Goal: Communication & Community: Share content

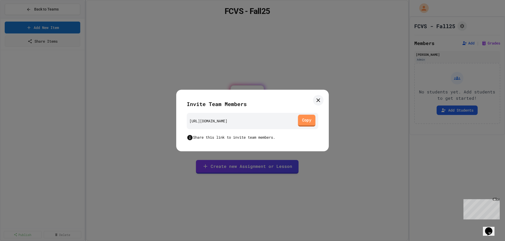
click at [309, 122] on link "Copy" at bounding box center [307, 121] width 18 height 12
click at [320, 102] on icon at bounding box center [319, 100] width 4 height 4
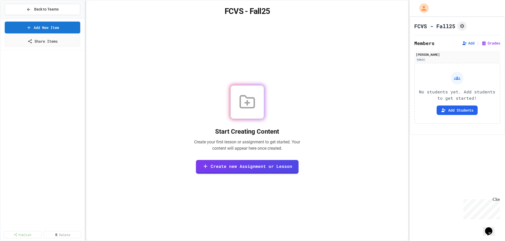
click at [498, 200] on div "Close" at bounding box center [496, 200] width 7 height 7
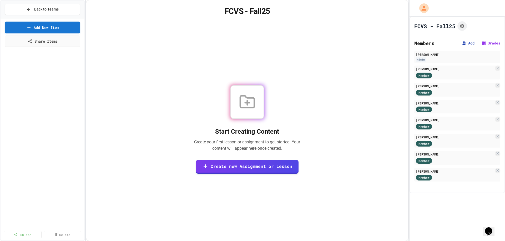
click at [469, 44] on button "Add" at bounding box center [468, 43] width 13 height 5
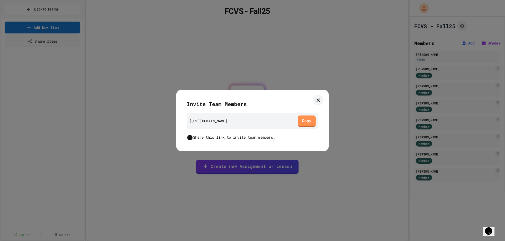
click at [320, 101] on icon at bounding box center [319, 100] width 4 height 4
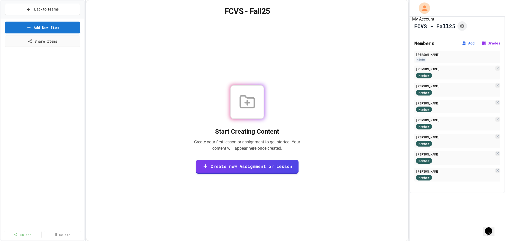
click at [427, 9] on icon "My Account" at bounding box center [425, 8] width 6 height 6
click at [338, 38] on div at bounding box center [252, 120] width 505 height 241
click at [40, 10] on span "Back to Teams" at bounding box center [46, 10] width 24 height 6
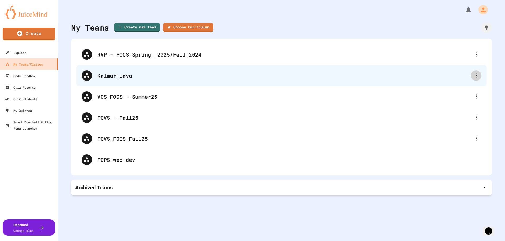
click at [475, 75] on icon at bounding box center [476, 75] width 6 height 6
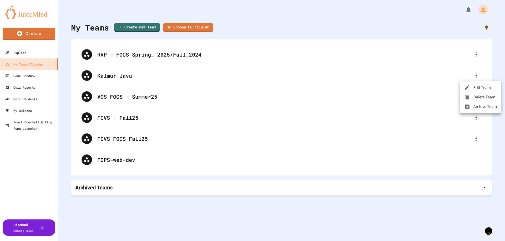
click at [475, 106] on li "Archive Team" at bounding box center [480, 106] width 41 height 9
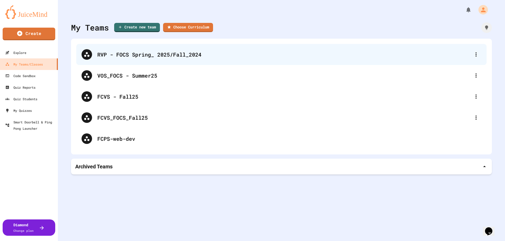
click at [162, 53] on div "RVP - FOCS Spring_ 2025/Fall_2024" at bounding box center [284, 55] width 374 height 8
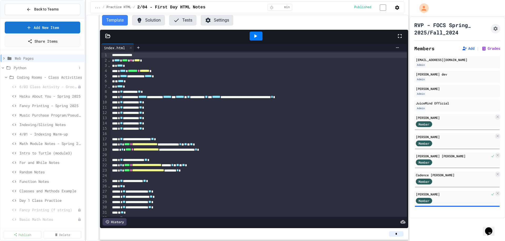
click at [3, 67] on icon at bounding box center [3, 68] width 5 height 5
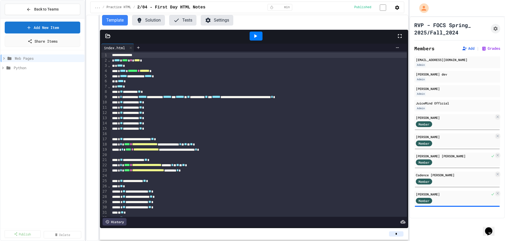
click at [21, 235] on link "Publish" at bounding box center [22, 234] width 36 height 8
click at [7, 226] on div "Web Pages Python" at bounding box center [43, 139] width 84 height 174
click at [59, 234] on link "170 Selected" at bounding box center [62, 234] width 37 height 8
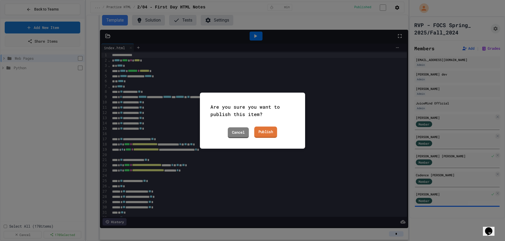
click at [266, 131] on link "Publish" at bounding box center [266, 131] width 23 height 11
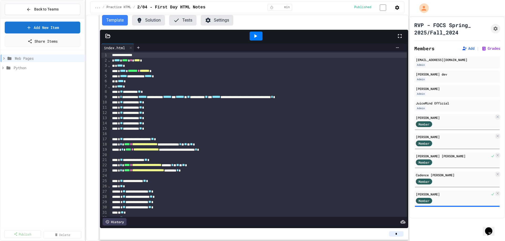
click at [20, 235] on link "Publish" at bounding box center [22, 234] width 37 height 8
click at [27, 235] on link "Cancel" at bounding box center [23, 235] width 38 height 8
click at [45, 186] on div "Web Pages Python" at bounding box center [43, 135] width 84 height 167
click at [46, 40] on link "Share Items" at bounding box center [42, 41] width 75 height 12
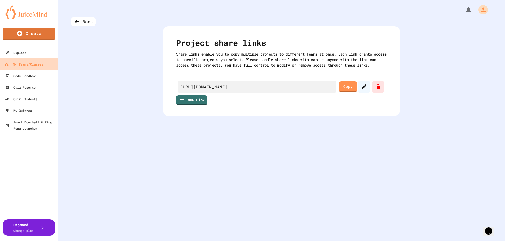
click at [22, 64] on div "My Teams/Classes" at bounding box center [23, 64] width 39 height 7
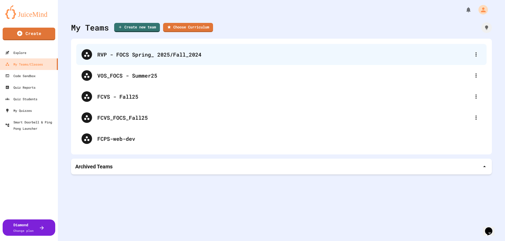
click at [122, 52] on div "RVP - FOCS Spring_ 2025/Fall_2024" at bounding box center [284, 55] width 374 height 8
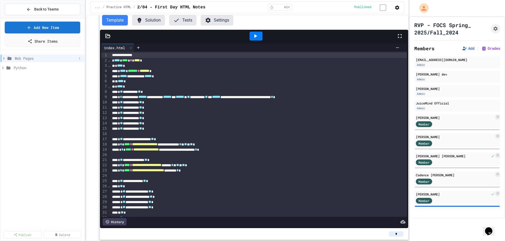
click at [4, 58] on icon at bounding box center [4, 58] width 5 height 5
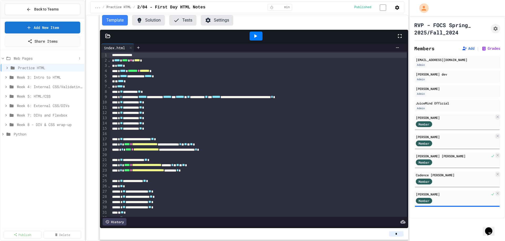
click at [3, 58] on icon at bounding box center [3, 58] width 5 height 5
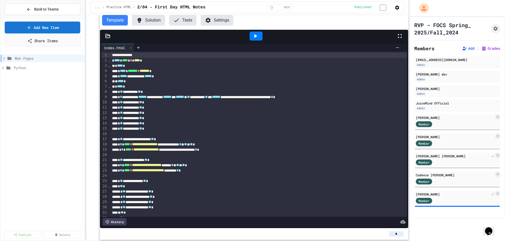
click at [40, 39] on link "Share Items" at bounding box center [42, 41] width 77 height 12
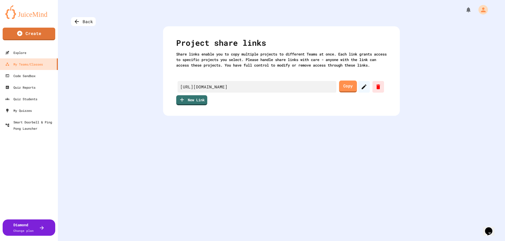
click at [349, 92] on link "Copy" at bounding box center [348, 87] width 18 height 12
click at [24, 63] on div "My Teams/Classes" at bounding box center [23, 64] width 39 height 7
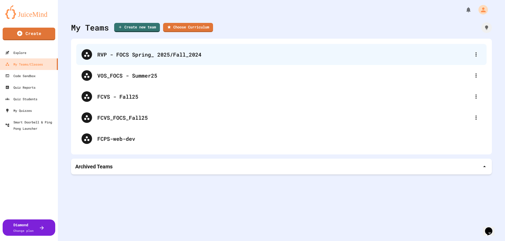
click at [116, 54] on div "RVP - FOCS Spring_ 2025/Fall_2024" at bounding box center [284, 55] width 374 height 8
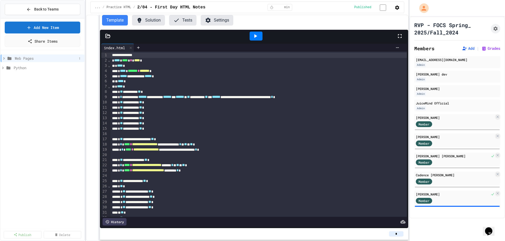
click at [4, 58] on icon at bounding box center [4, 58] width 5 height 5
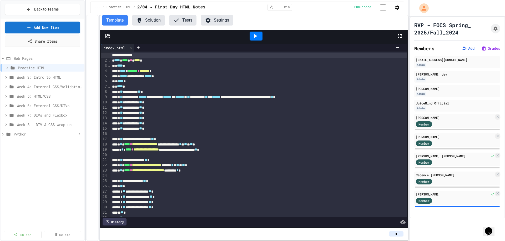
click at [4, 135] on icon at bounding box center [3, 134] width 5 height 5
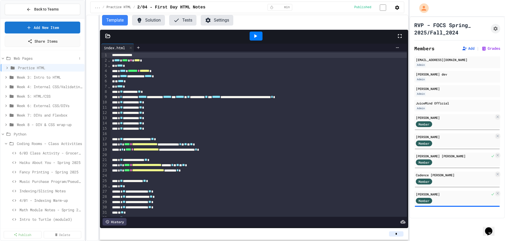
click at [8, 58] on icon at bounding box center [8, 58] width 6 height 5
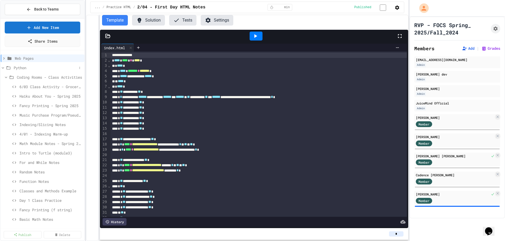
click at [8, 68] on icon at bounding box center [8, 68] width 6 height 5
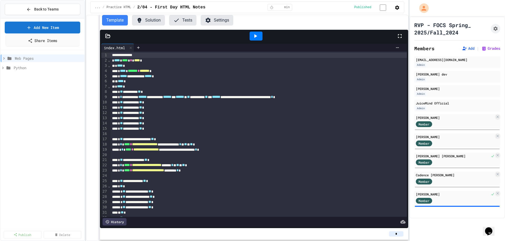
click at [39, 42] on link "Share Items" at bounding box center [43, 41] width 74 height 12
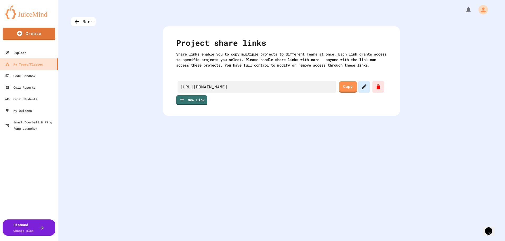
click at [364, 89] on icon at bounding box center [364, 87] width 5 height 5
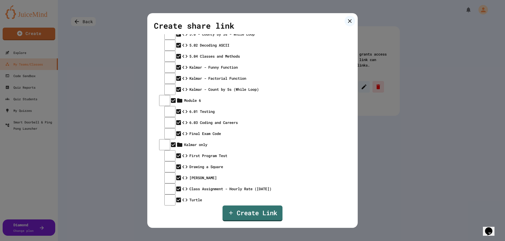
scroll to position [1726, 0]
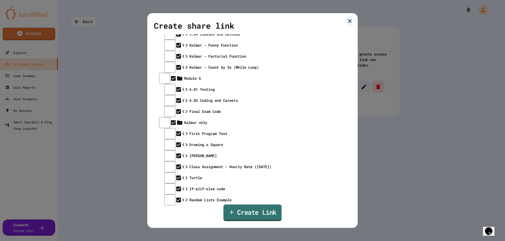
click at [241, 217] on link "Create Link" at bounding box center [252, 213] width 58 height 17
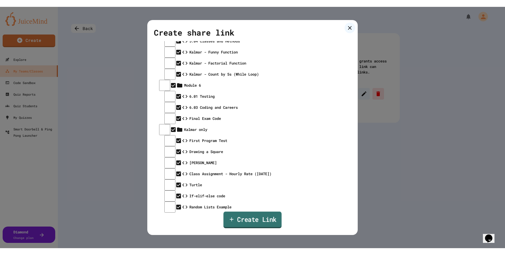
scroll to position [1725, 0]
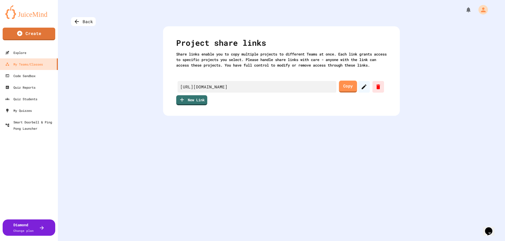
click at [348, 92] on link "Copy" at bounding box center [348, 87] width 18 height 12
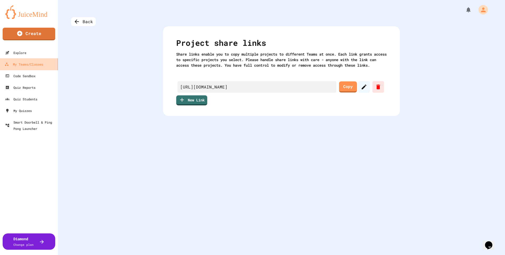
click at [28, 63] on div "My Teams/Classes" at bounding box center [23, 64] width 39 height 7
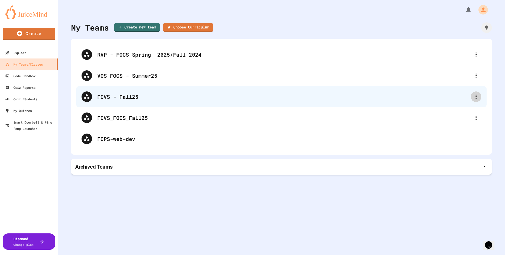
click at [478, 97] on icon at bounding box center [476, 96] width 6 height 6
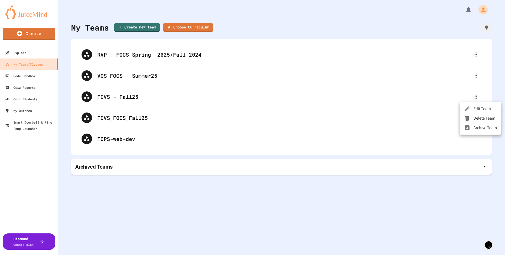
click at [481, 110] on li "Edit Team" at bounding box center [480, 108] width 41 height 9
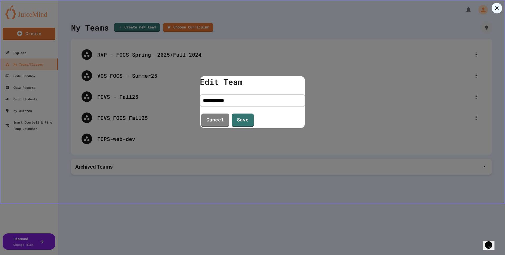
click at [219, 101] on input "**********" at bounding box center [252, 100] width 105 height 13
type input "**********"
click at [242, 123] on link "Save" at bounding box center [243, 120] width 22 height 14
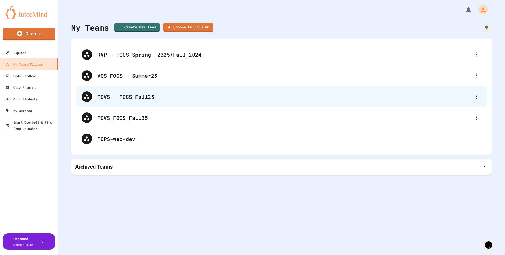
click at [135, 93] on div "FCVS - FOCS_Fall25" at bounding box center [284, 97] width 374 height 8
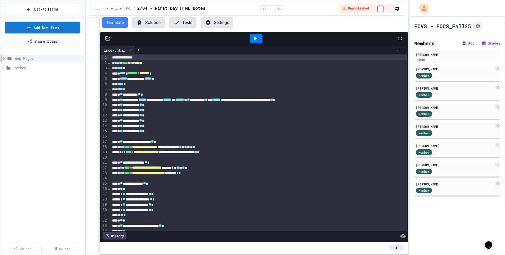
click at [470, 44] on button "Add" at bounding box center [468, 43] width 13 height 5
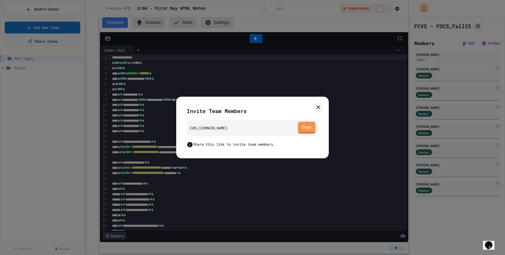
click at [306, 127] on link "Copy" at bounding box center [307, 128] width 18 height 12
click at [316, 107] on icon at bounding box center [318, 107] width 6 height 6
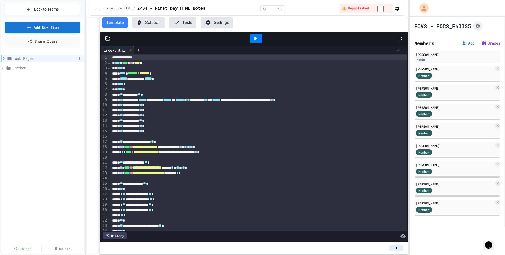
click at [3, 58] on icon at bounding box center [4, 58] width 5 height 5
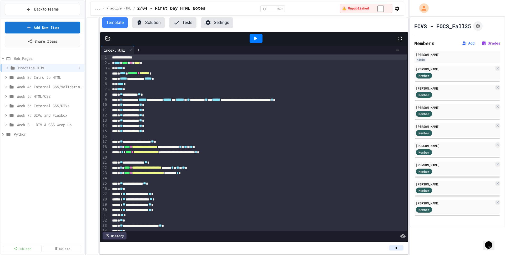
click at [6, 66] on icon at bounding box center [7, 68] width 5 height 5
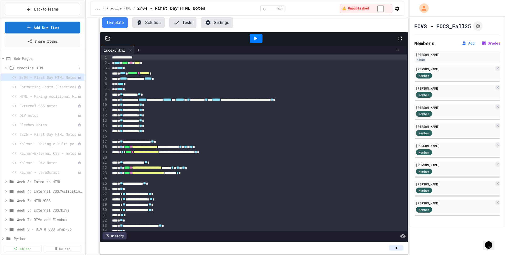
click at [6, 66] on icon at bounding box center [6, 68] width 5 height 5
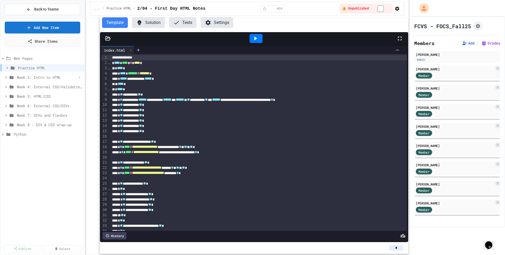
click at [5, 76] on icon at bounding box center [6, 77] width 5 height 5
click at [7, 85] on icon at bounding box center [6, 87] width 5 height 5
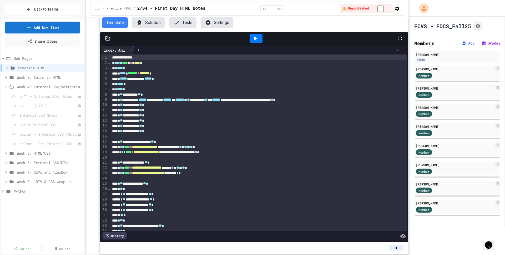
click at [7, 85] on icon at bounding box center [6, 87] width 5 height 5
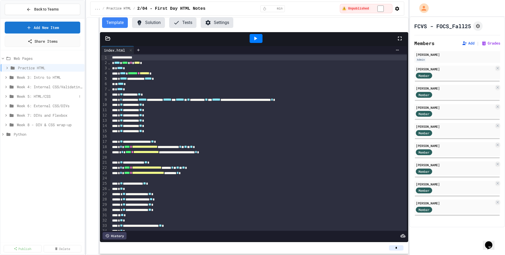
click at [6, 95] on icon at bounding box center [6, 96] width 5 height 5
click at [5, 103] on icon at bounding box center [6, 105] width 5 height 5
click at [4, 133] on icon at bounding box center [3, 134] width 5 height 5
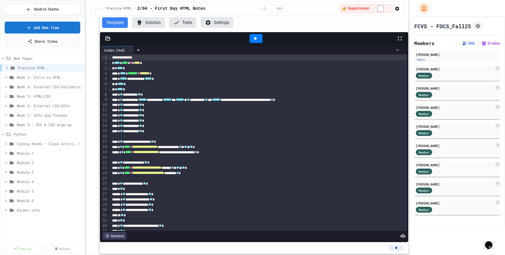
click at [7, 144] on icon at bounding box center [6, 143] width 5 height 5
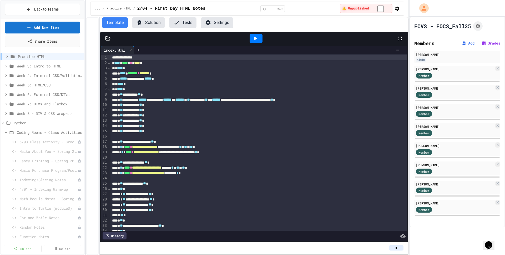
scroll to position [9, 0]
drag, startPoint x: 6, startPoint y: 136, endPoint x: 4, endPoint y: 131, distance: 5.8
click at [6, 136] on icon at bounding box center [6, 134] width 5 height 5
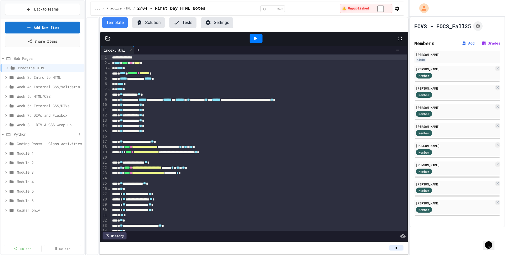
click at [3, 133] on icon at bounding box center [3, 134] width 5 height 5
click at [38, 7] on span "Back to Teams" at bounding box center [46, 10] width 24 height 6
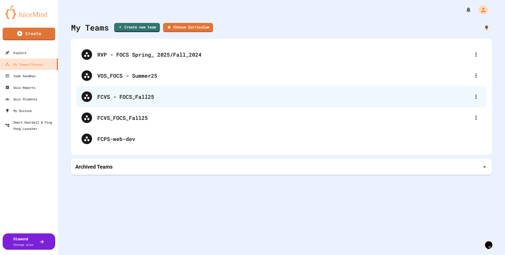
click at [130, 97] on div "FCVS - FOCS_Fall25" at bounding box center [284, 97] width 374 height 8
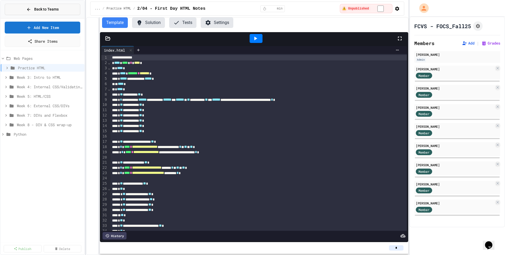
click at [29, 6] on button "Back to Teams" at bounding box center [43, 9] width 76 height 11
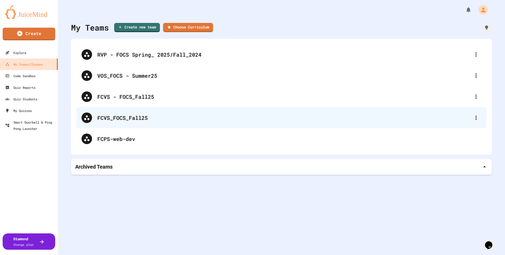
click at [125, 117] on div "FCVS_FOCS_Fall25" at bounding box center [284, 118] width 374 height 8
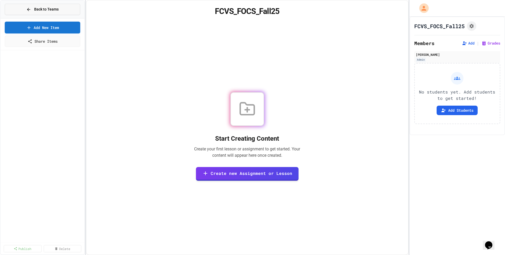
click at [41, 10] on span "Back to Teams" at bounding box center [46, 10] width 24 height 6
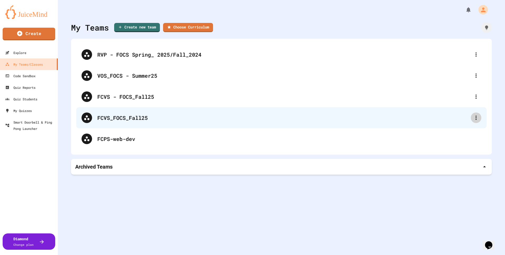
click at [476, 118] on icon at bounding box center [476, 118] width 6 height 6
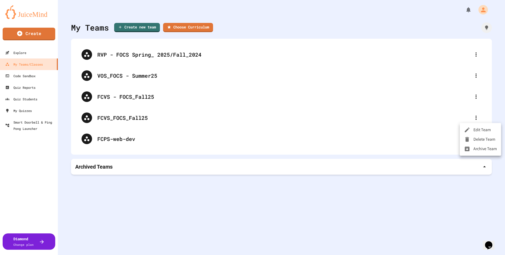
click at [474, 138] on li "Delete Team" at bounding box center [480, 139] width 41 height 9
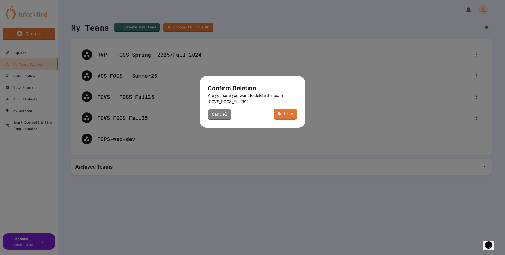
click at [292, 115] on link "Delete" at bounding box center [285, 113] width 23 height 11
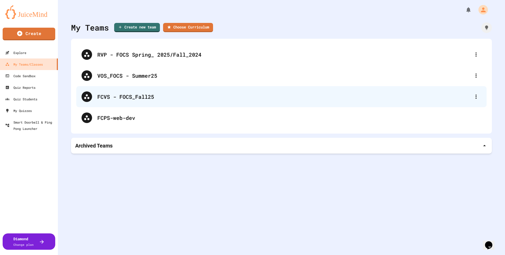
click at [148, 96] on div "FCVS - FOCS_Fall25" at bounding box center [284, 97] width 374 height 8
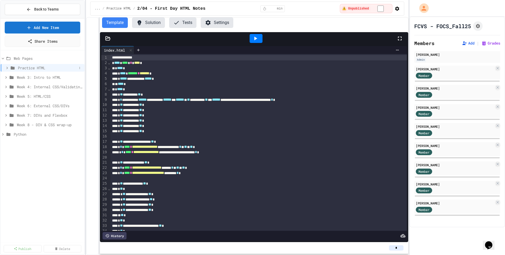
click at [7, 66] on icon at bounding box center [7, 68] width 5 height 5
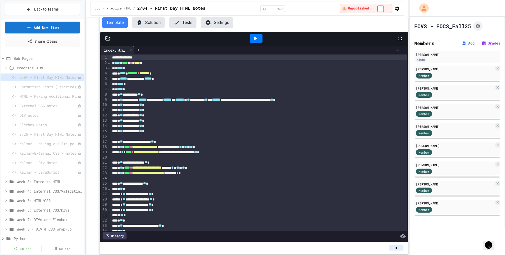
click at [7, 66] on icon at bounding box center [6, 68] width 5 height 5
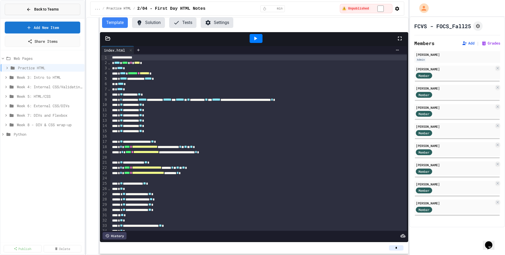
click at [52, 11] on span "Back to Teams" at bounding box center [46, 10] width 24 height 6
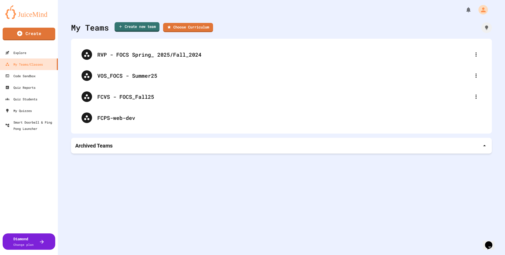
click at [140, 26] on link "Create new team" at bounding box center [137, 27] width 45 height 10
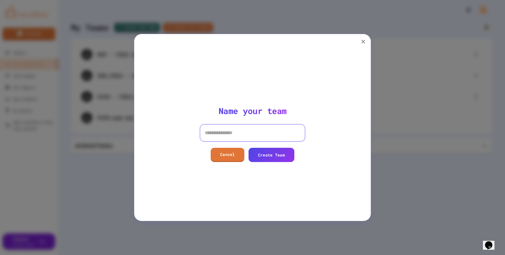
click at [219, 133] on input at bounding box center [252, 132] width 105 height 17
type input "**********"
click at [282, 156] on link "Create Team" at bounding box center [271, 154] width 45 height 15
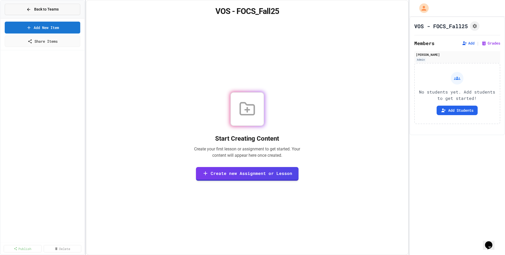
click at [35, 9] on span "Back to Teams" at bounding box center [46, 10] width 24 height 6
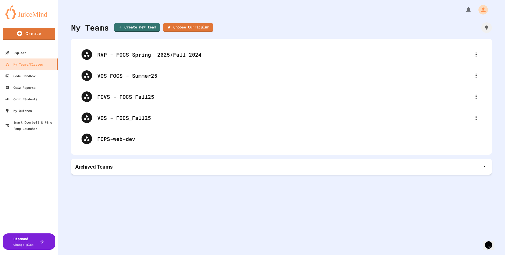
click at [106, 166] on p "Archived Teams" at bounding box center [93, 166] width 37 height 7
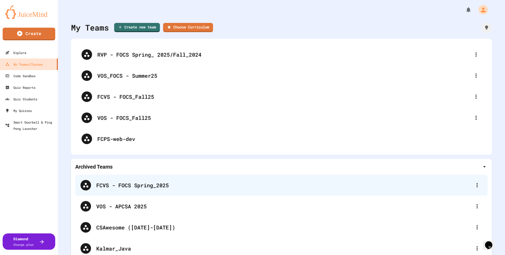
click at [151, 184] on div "FCVS - FOCS Spring_2025" at bounding box center [284, 185] width 376 height 8
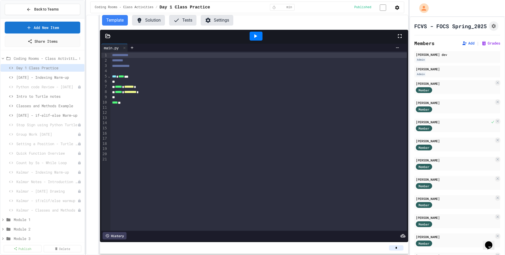
click at [2, 56] on icon at bounding box center [3, 58] width 5 height 5
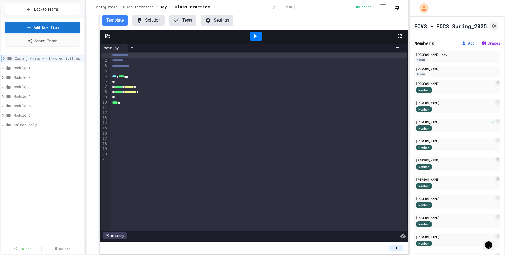
click at [46, 40] on link "Share Items" at bounding box center [42, 41] width 75 height 12
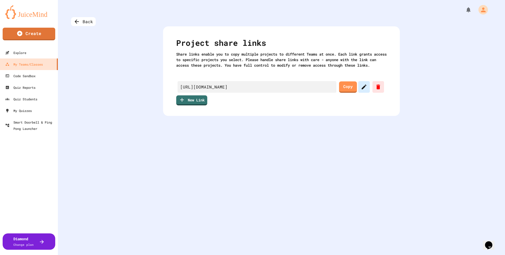
click at [364, 89] on icon at bounding box center [364, 87] width 5 height 5
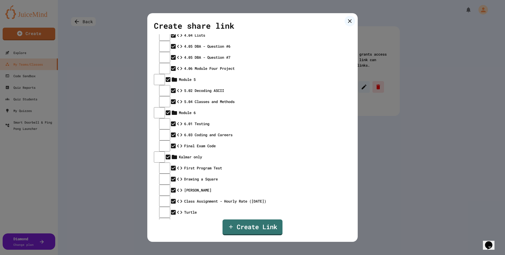
scroll to position [397, 0]
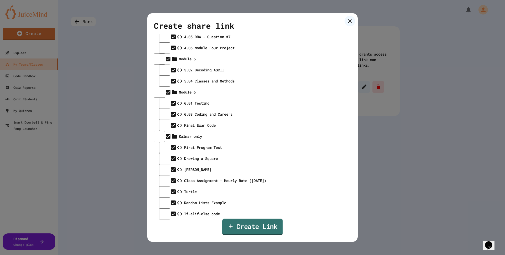
click at [254, 225] on link "Create Link" at bounding box center [252, 226] width 61 height 17
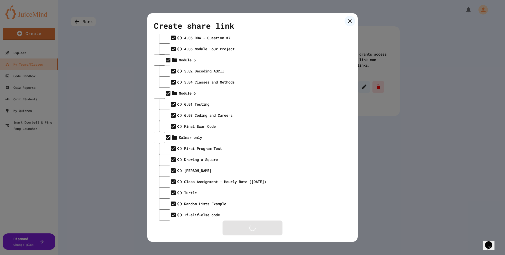
scroll to position [396, 0]
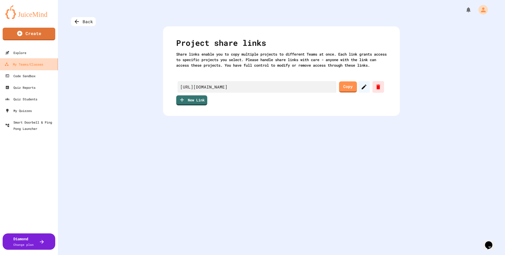
click at [28, 65] on div "My Teams/Classes" at bounding box center [23, 64] width 39 height 7
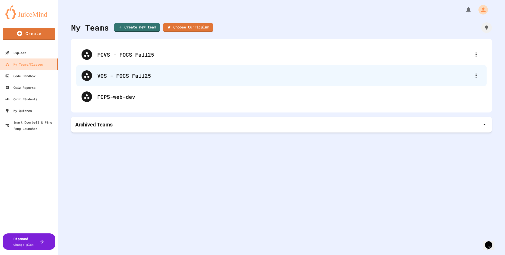
click at [118, 75] on div "VOS - FOCS_Fall25" at bounding box center [284, 76] width 374 height 8
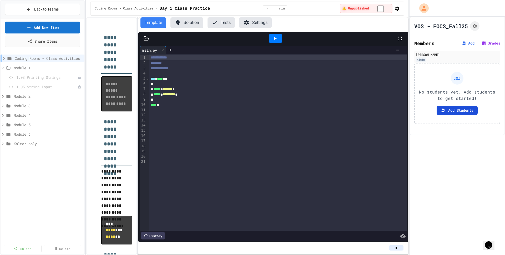
click at [456, 109] on button "Add Students" at bounding box center [457, 110] width 41 height 9
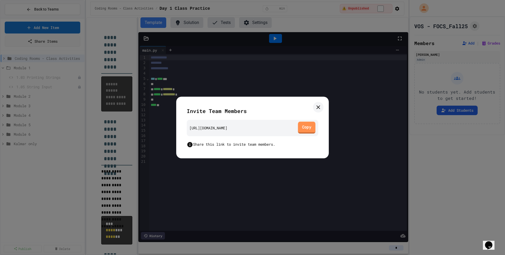
click at [305, 128] on link "Copy" at bounding box center [307, 127] width 18 height 12
click at [317, 109] on icon at bounding box center [318, 107] width 6 height 6
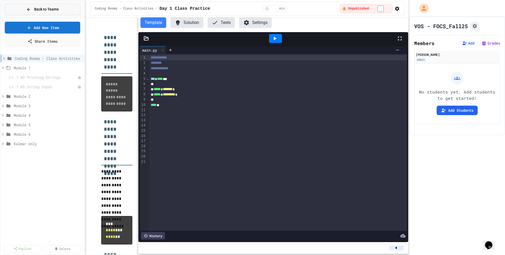
click at [38, 9] on span "Back to Teams" at bounding box center [46, 10] width 24 height 6
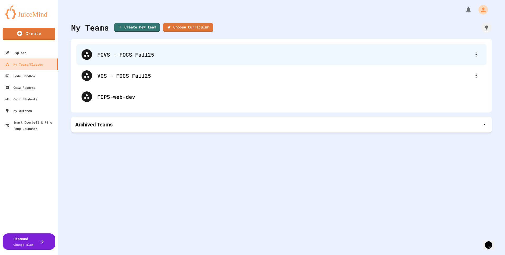
click at [122, 54] on div "FCVS - FOCS_Fall25" at bounding box center [284, 55] width 374 height 8
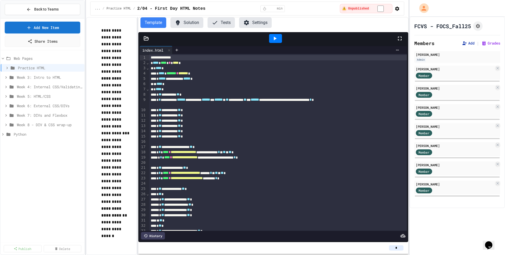
click at [468, 42] on button "Add" at bounding box center [468, 43] width 13 height 5
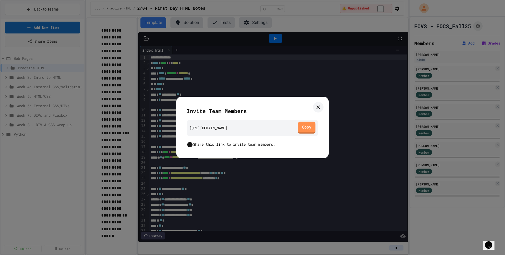
click at [307, 127] on link "Copy" at bounding box center [307, 127] width 18 height 12
click at [318, 108] on icon at bounding box center [318, 107] width 6 height 6
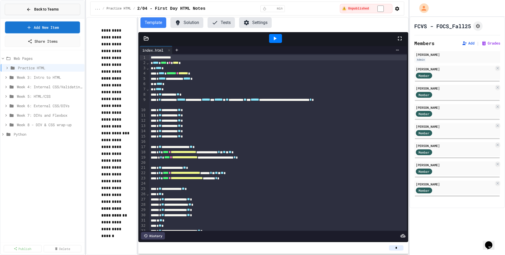
click at [48, 11] on span "Back to Teams" at bounding box center [46, 10] width 24 height 6
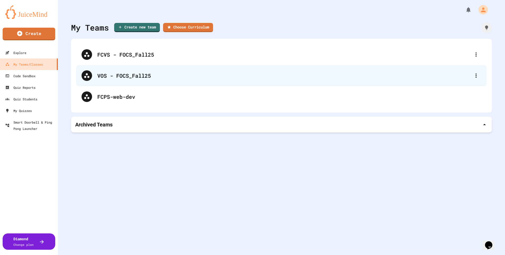
click at [125, 76] on div "VOS - FOCS_Fall25" at bounding box center [284, 76] width 374 height 8
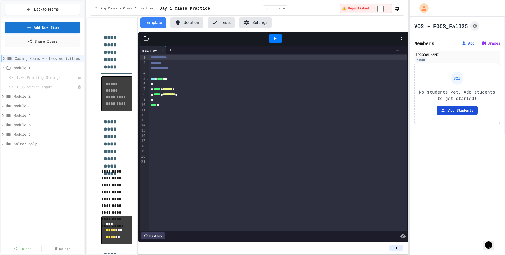
click at [456, 110] on button "Add Students" at bounding box center [457, 110] width 41 height 9
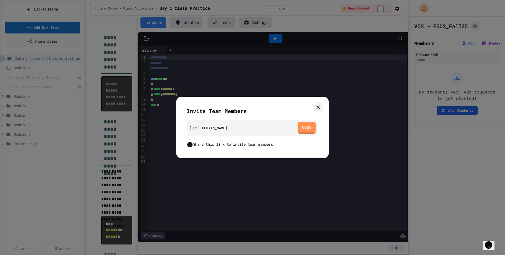
click at [312, 128] on link "Copy" at bounding box center [307, 128] width 18 height 12
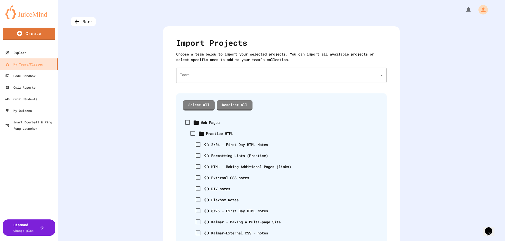
click at [257, 77] on body "We are updating our servers at 7PM EST on 3/11/2025. JuiceMind should continue …" at bounding box center [252, 120] width 505 height 241
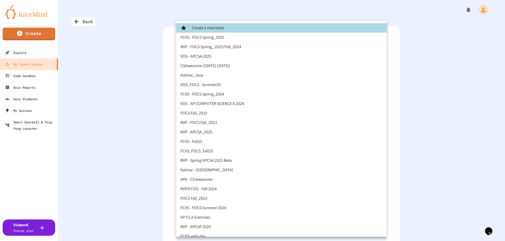
click at [201, 141] on li "FCVS - Fall25" at bounding box center [281, 141] width 211 height 9
type input "**********"
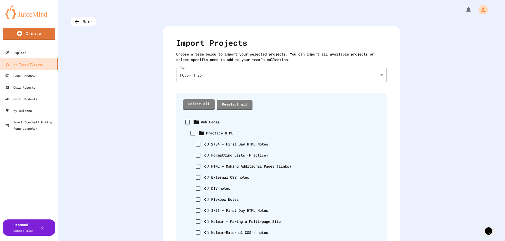
click at [198, 105] on link "Select all" at bounding box center [199, 104] width 32 height 11
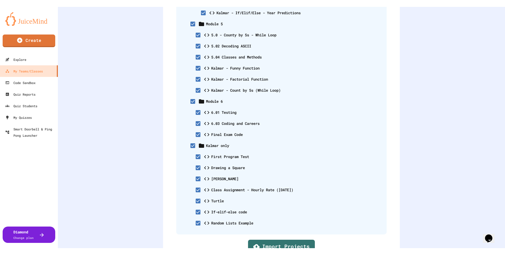
scroll to position [1791, 0]
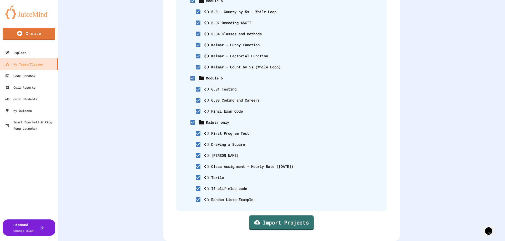
click at [288, 224] on link "Import Projects" at bounding box center [281, 222] width 65 height 15
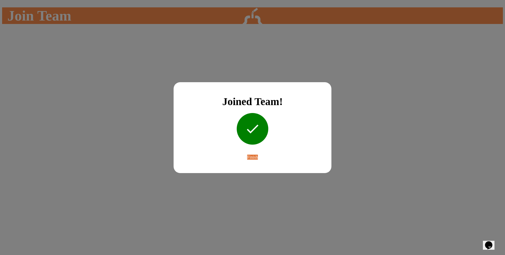
click at [258, 159] on link "Finish" at bounding box center [252, 157] width 11 height 5
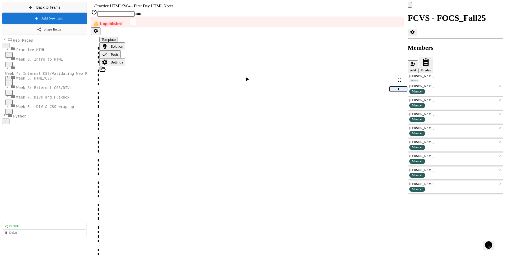
click at [39, 9] on span "Back to Teams" at bounding box center [48, 7] width 24 height 4
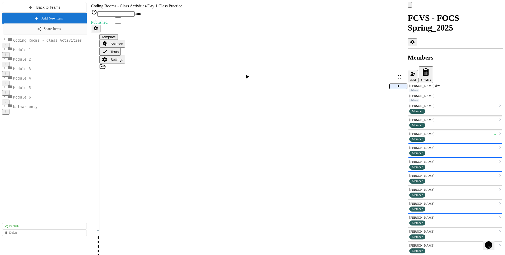
click at [36, 34] on link "Share Items" at bounding box center [49, 28] width 92 height 11
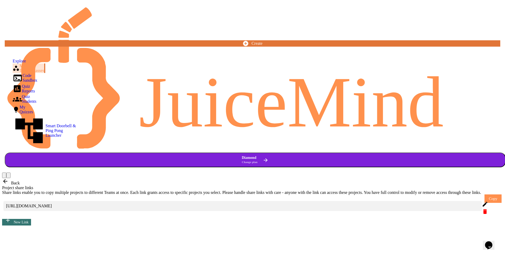
click at [482, 201] on icon at bounding box center [485, 204] width 6 height 6
click at [485, 194] on link "Copy" at bounding box center [493, 198] width 17 height 8
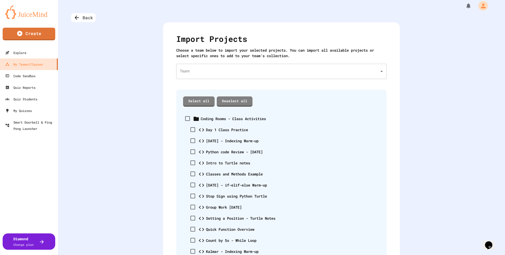
scroll to position [4, 0]
click at [196, 102] on link "Select all" at bounding box center [199, 100] width 32 height 11
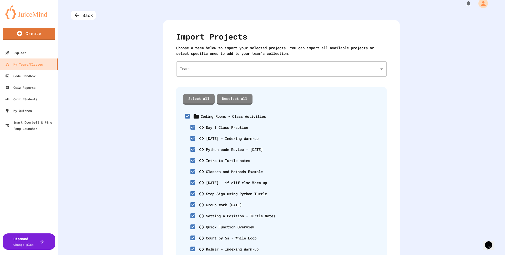
scroll to position [7, 0]
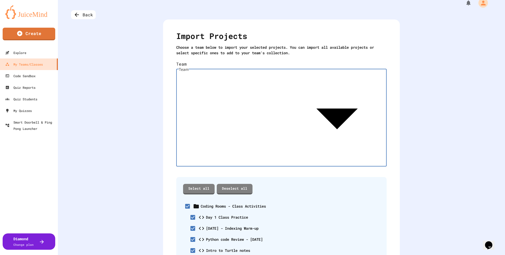
click at [381, 68] on body "We are updating our servers at 7PM EST on 3/11/2025. JuiceMind should continue …" at bounding box center [252, 127] width 505 height 255
type input "**********"
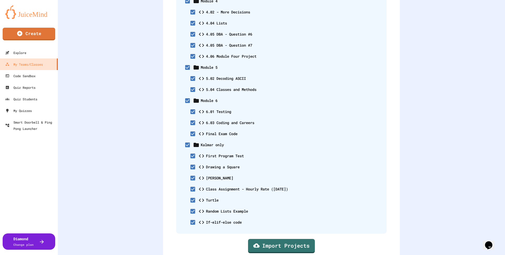
scroll to position [461, 0]
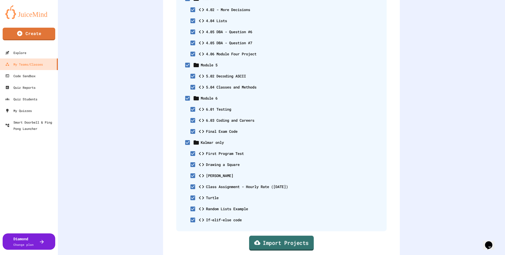
click at [285, 238] on link "Import Projects" at bounding box center [281, 242] width 65 height 15
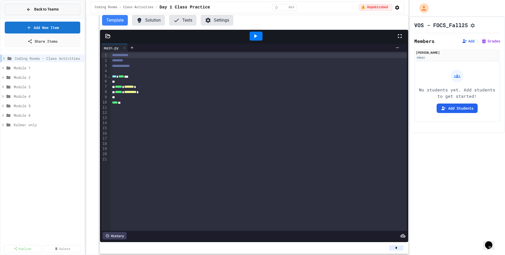
click at [44, 9] on span "Back to Teams" at bounding box center [46, 10] width 24 height 6
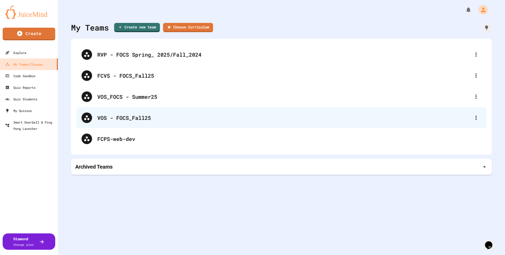
click at [123, 117] on div "VOS - FOCS_Fall25" at bounding box center [284, 118] width 374 height 8
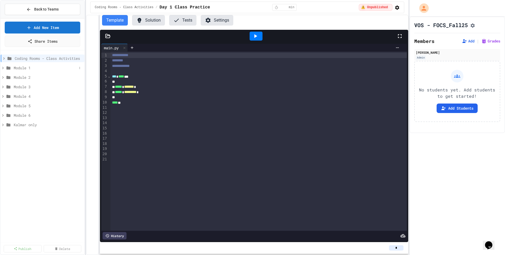
click at [4, 68] on icon at bounding box center [3, 68] width 5 height 5
click at [4, 57] on icon at bounding box center [4, 58] width 5 height 5
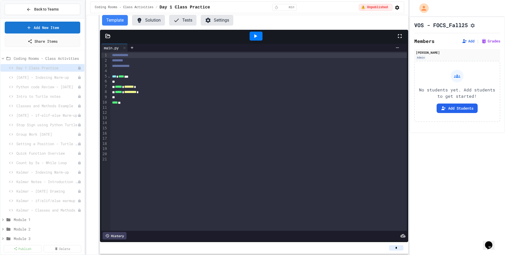
click at [4, 57] on icon at bounding box center [3, 58] width 5 height 5
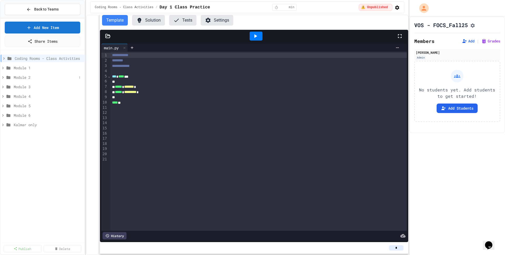
click at [4, 76] on icon at bounding box center [3, 77] width 5 height 5
click at [7, 67] on icon at bounding box center [9, 67] width 4 height 3
click at [26, 77] on span "1.03 Printing Strings" at bounding box center [44, 77] width 56 height 6
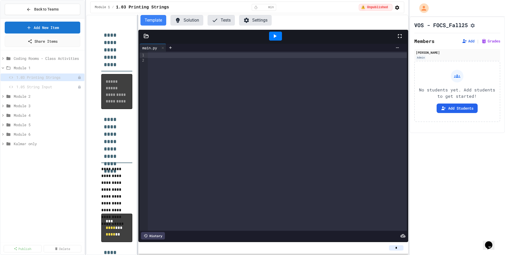
click at [138, 112] on div at bounding box center [137, 135] width 1 height 240
click at [30, 9] on icon at bounding box center [28, 9] width 5 height 5
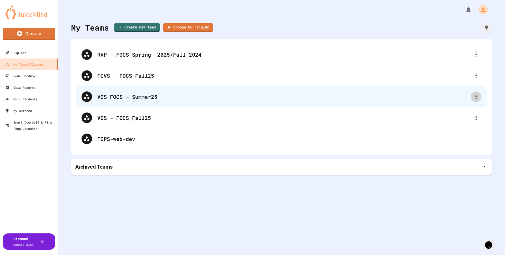
click at [475, 96] on icon at bounding box center [476, 96] width 6 height 6
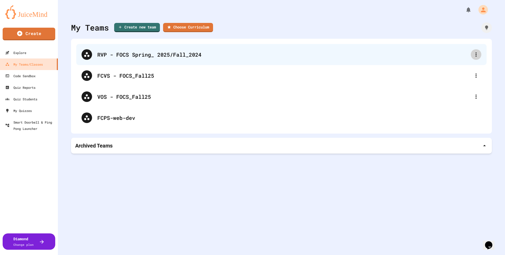
click at [479, 52] on icon at bounding box center [476, 54] width 6 height 6
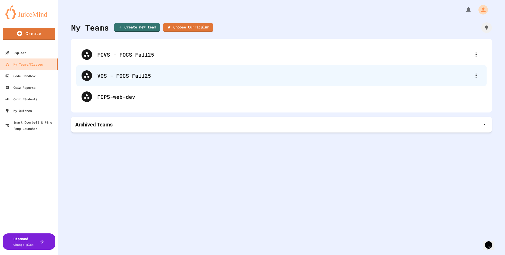
click at [105, 74] on div "VOS - FOCS_Fall25" at bounding box center [284, 76] width 374 height 8
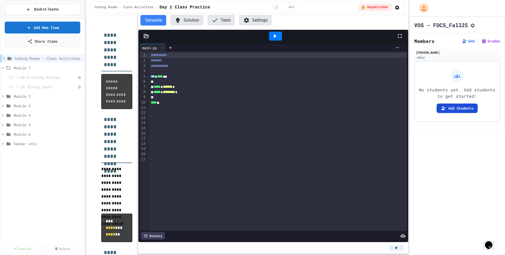
click at [460, 111] on button "Add Students" at bounding box center [457, 107] width 41 height 9
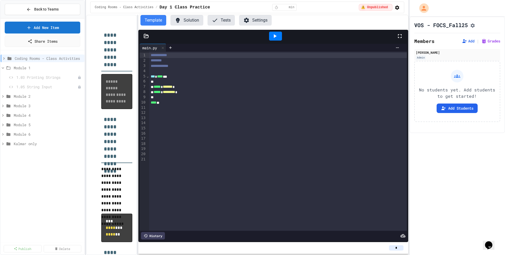
click at [457, 109] on button "Add Students" at bounding box center [457, 107] width 41 height 9
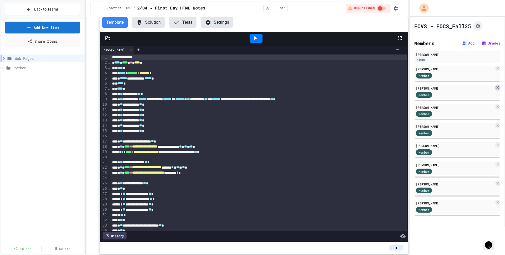
click at [498, 88] on icon at bounding box center [498, 87] width 2 height 2
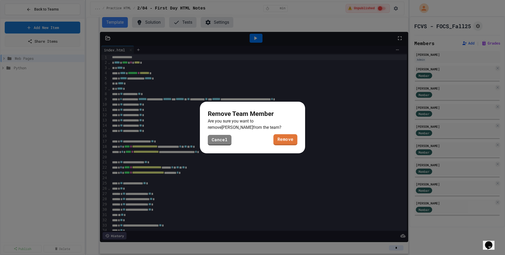
click at [290, 137] on link "Remove" at bounding box center [286, 139] width 24 height 11
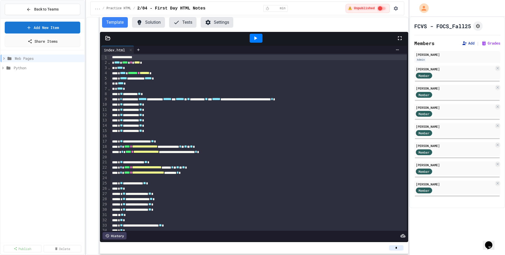
click at [469, 44] on button "Add" at bounding box center [468, 43] width 13 height 5
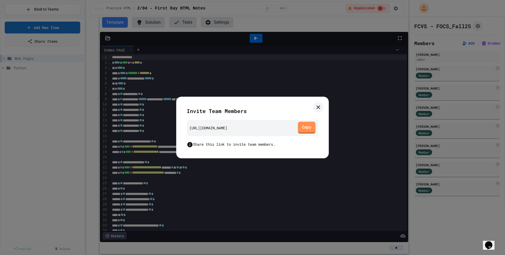
click at [304, 127] on link "Copy" at bounding box center [307, 128] width 18 height 12
